Goal: Submit feedback/report problem

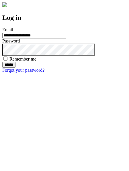
click at [15, 68] on input "******" at bounding box center [8, 65] width 13 height 6
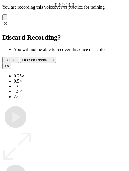
type input "**********"
